Goal: Task Accomplishment & Management: Manage account settings

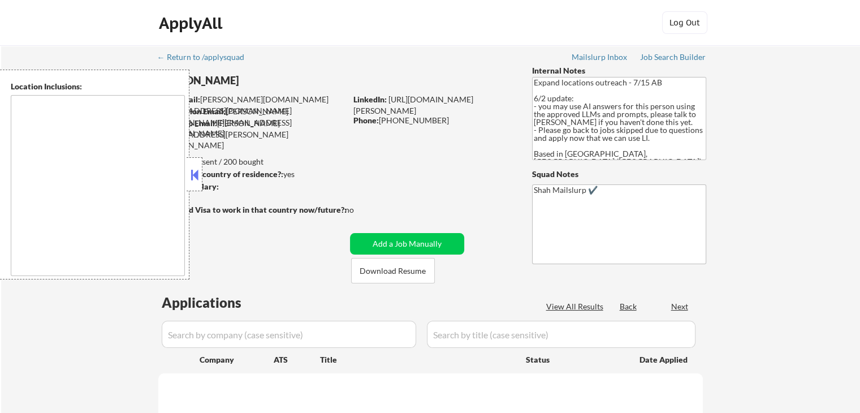
type textarea "[GEOGRAPHIC_DATA], ON [GEOGRAPHIC_DATA], ON [GEOGRAPHIC_DATA], ON [GEOGRAPHIC_D…"
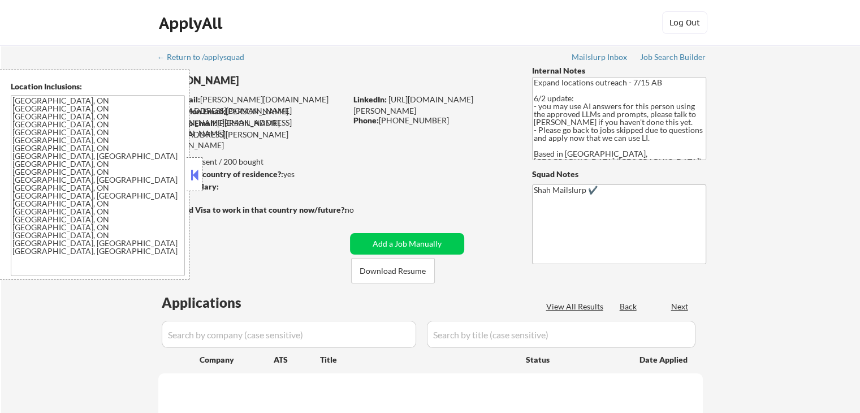
select select ""pending""
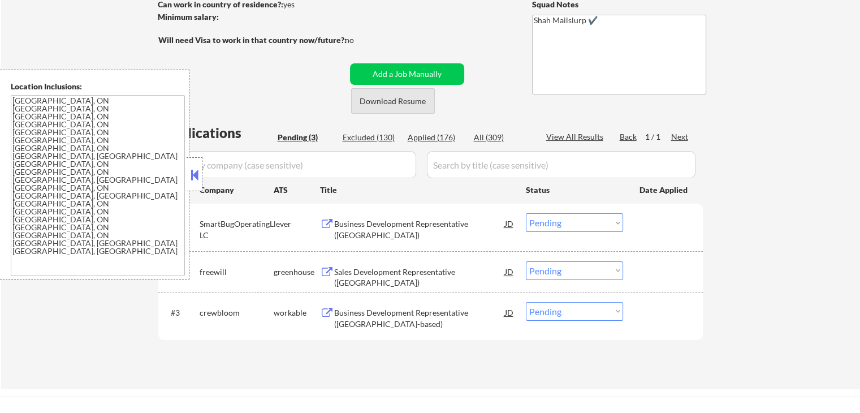
scroll to position [283, 0]
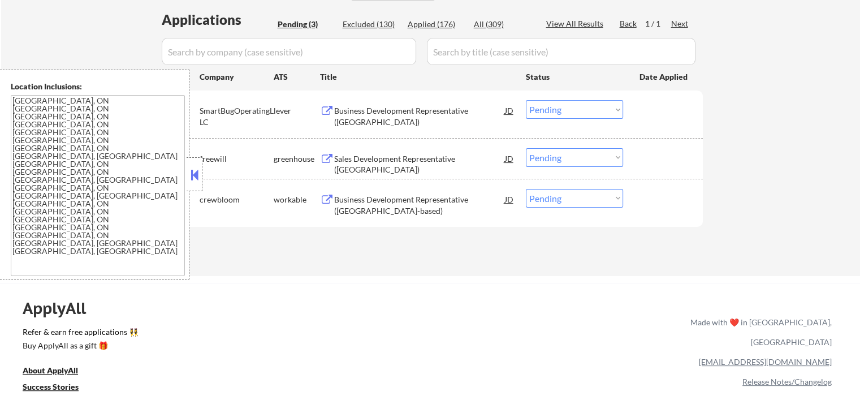
click at [360, 100] on div "Business Development Representative ([GEOGRAPHIC_DATA])" at bounding box center [419, 110] width 171 height 20
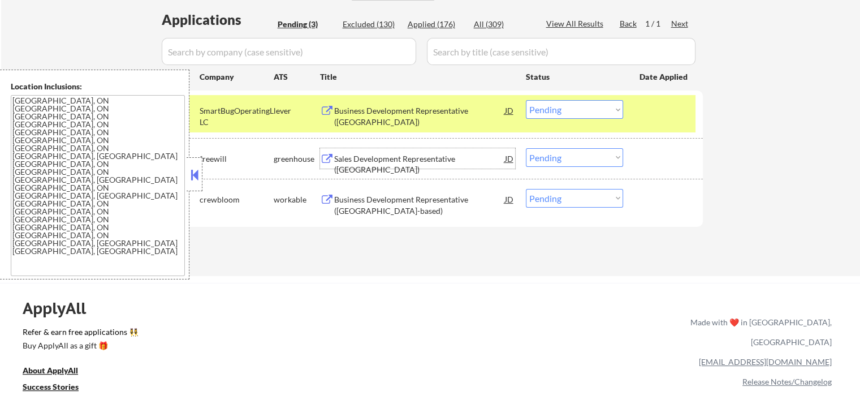
click at [351, 162] on div "Sales Development Representative ([GEOGRAPHIC_DATA])" at bounding box center [419, 164] width 171 height 22
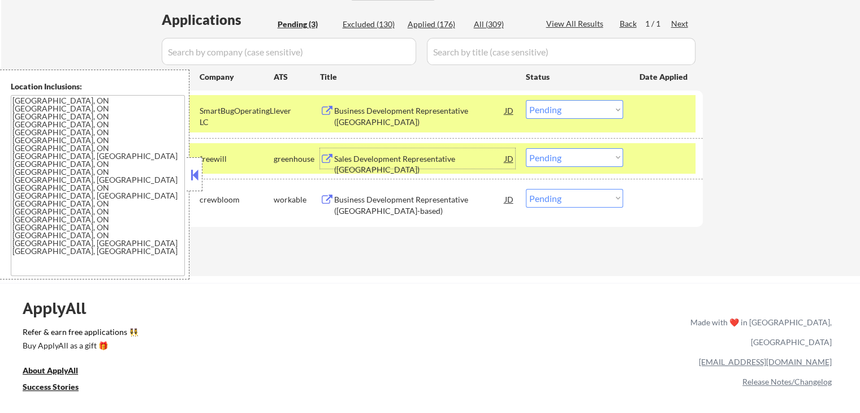
click at [372, 200] on div "Business Development Representative ([GEOGRAPHIC_DATA]-based)" at bounding box center [419, 205] width 171 height 22
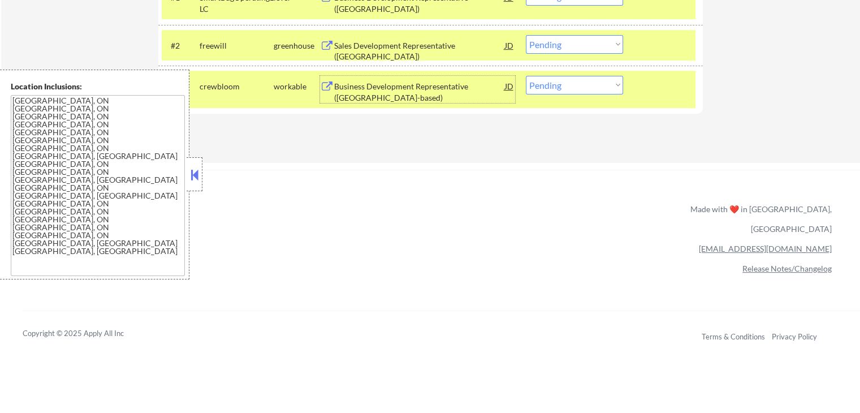
scroll to position [339, 0]
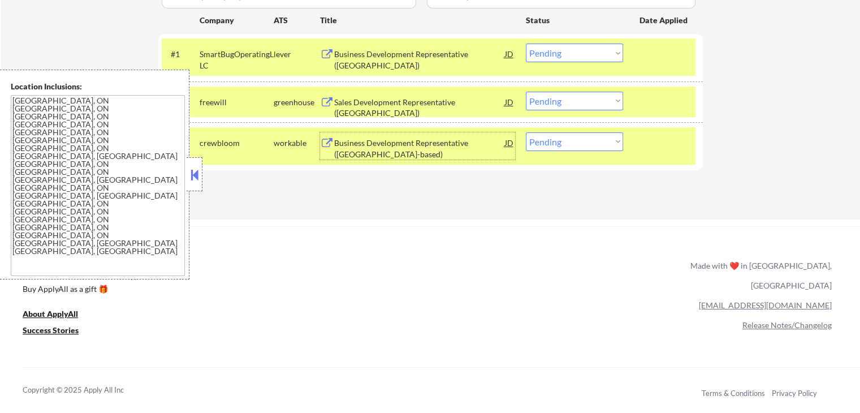
drag, startPoint x: 580, startPoint y: 144, endPoint x: 584, endPoint y: 150, distance: 7.1
click at [582, 148] on select "Choose an option... Pending Applied Excluded (Questions) Excluded (Expired) Exc…" at bounding box center [574, 141] width 97 height 19
select select ""excluded__other_""
click at [526, 132] on select "Choose an option... Pending Applied Excluded (Questions) Excluded (Expired) Exc…" at bounding box center [574, 141] width 97 height 19
click at [427, 237] on div "ApplyAll Refer & earn free applications 👯‍♀️ Buy ApplyAll as a gift 🎁 About App…" at bounding box center [430, 323] width 860 height 179
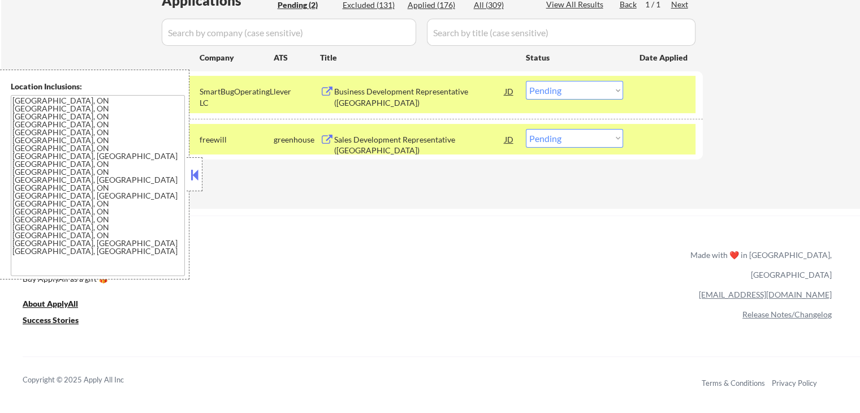
scroll to position [283, 0]
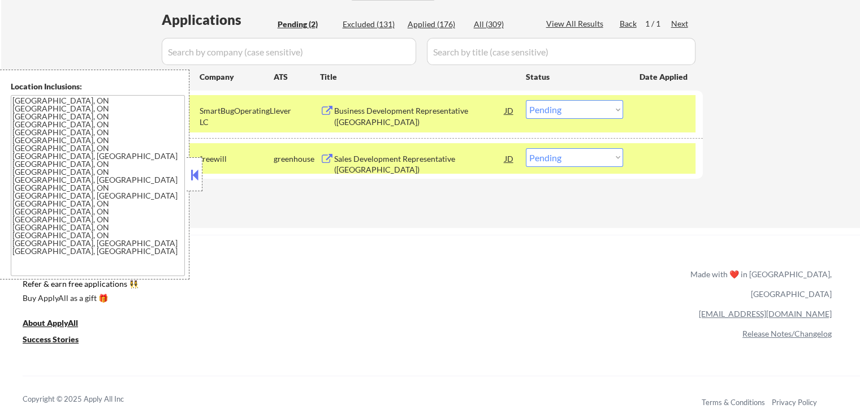
click at [568, 158] on select "Choose an option... Pending Applied Excluded (Questions) Excluded (Expired) Exc…" at bounding box center [574, 157] width 97 height 19
select select ""applied""
click at [526, 148] on select "Choose an option... Pending Applied Excluded (Questions) Excluded (Expired) Exc…" at bounding box center [574, 157] width 97 height 19
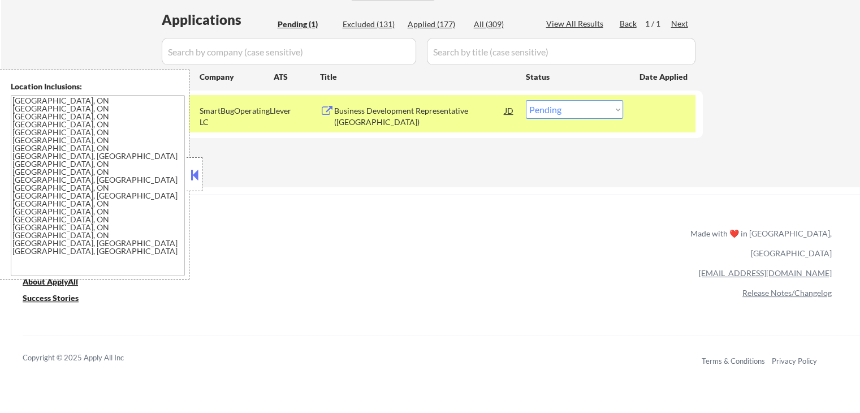
drag, startPoint x: 581, startPoint y: 108, endPoint x: 577, endPoint y: 116, distance: 8.6
click at [581, 108] on select "Choose an option... Pending Applied Excluded (Questions) Excluded (Expired) Exc…" at bounding box center [574, 109] width 97 height 19
select select ""applied""
click at [526, 100] on select "Choose an option... Pending Applied Excluded (Questions) Excluded (Expired) Exc…" at bounding box center [574, 109] width 97 height 19
